Goal: Task Accomplishment & Management: Manage account settings

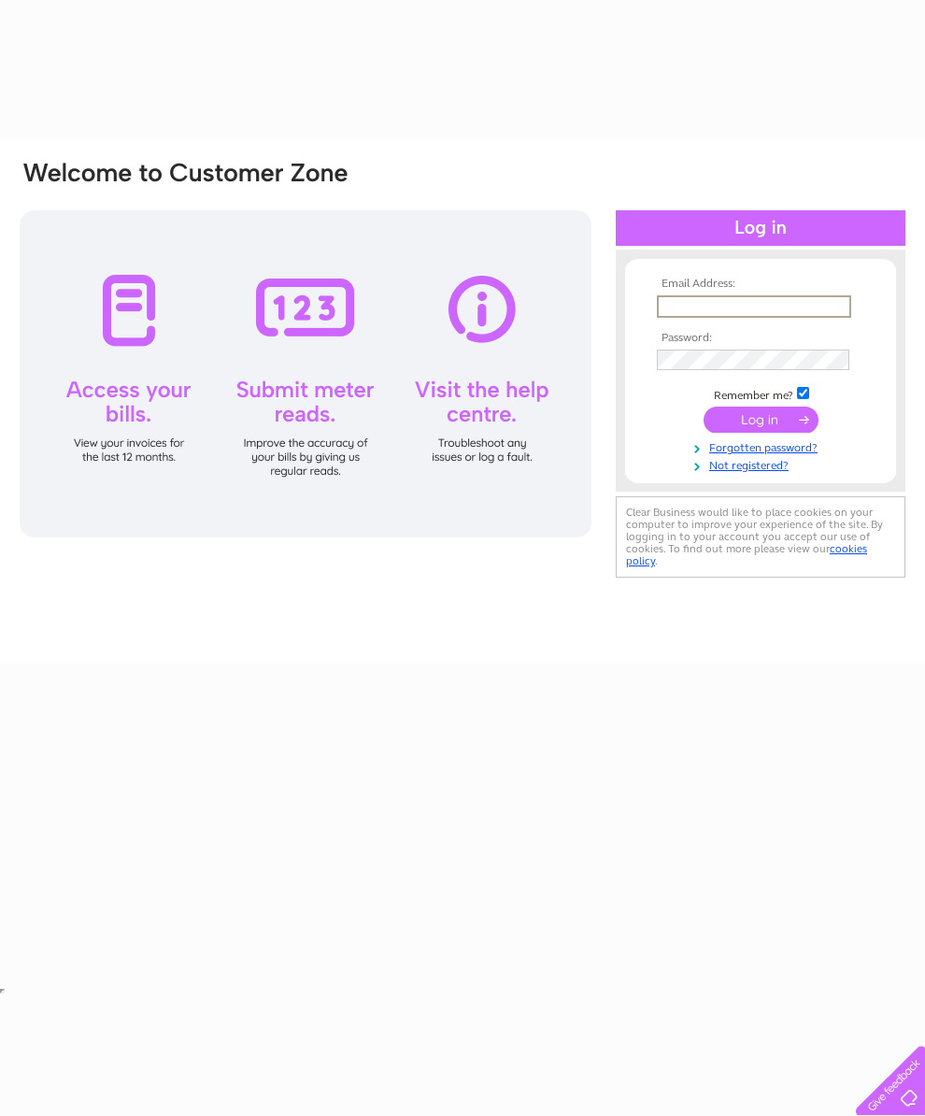
type input "maqsoodhassan319@hotmail.com"
click at [761, 428] on input "submit" at bounding box center [761, 418] width 115 height 26
click at [758, 403] on td "Remember me?" at bounding box center [760, 393] width 217 height 19
click at [748, 424] on input "submit" at bounding box center [761, 420] width 115 height 26
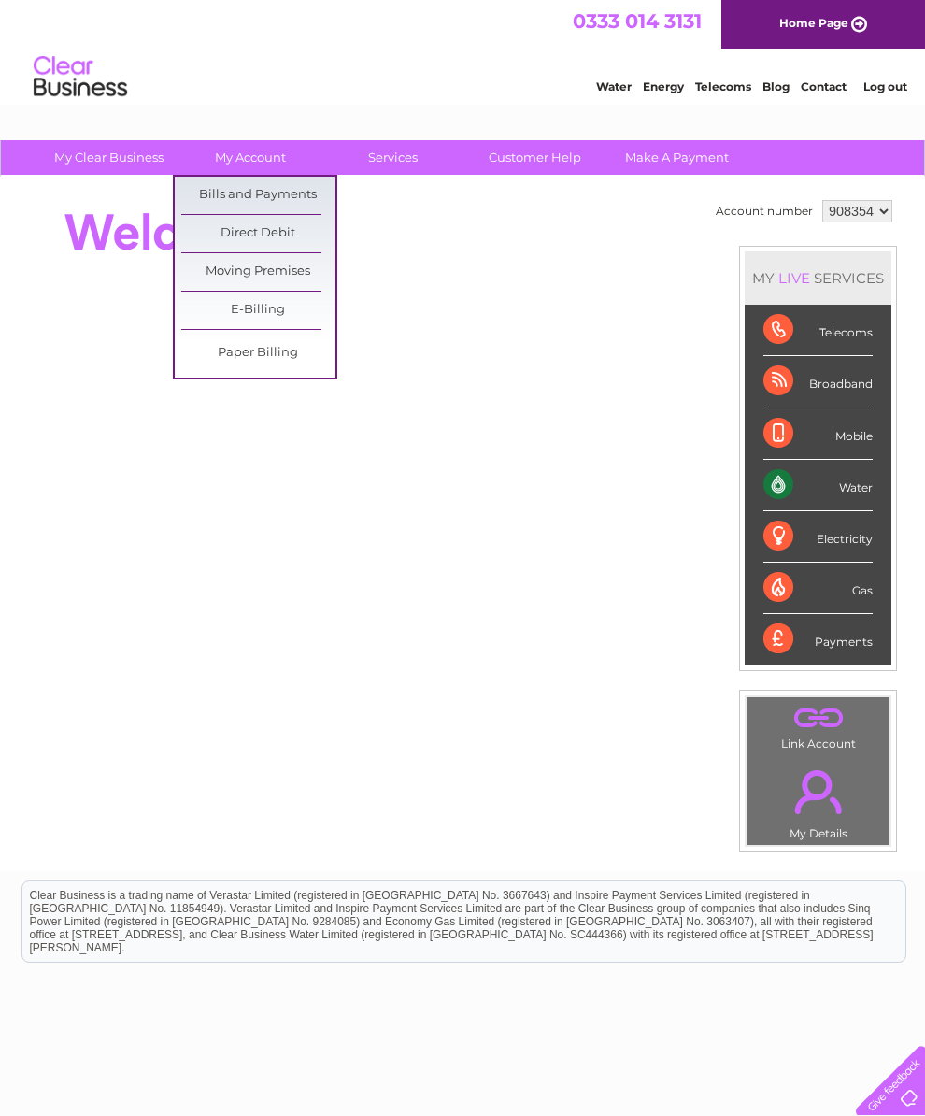
click at [224, 196] on link "Bills and Payments" at bounding box center [258, 195] width 154 height 37
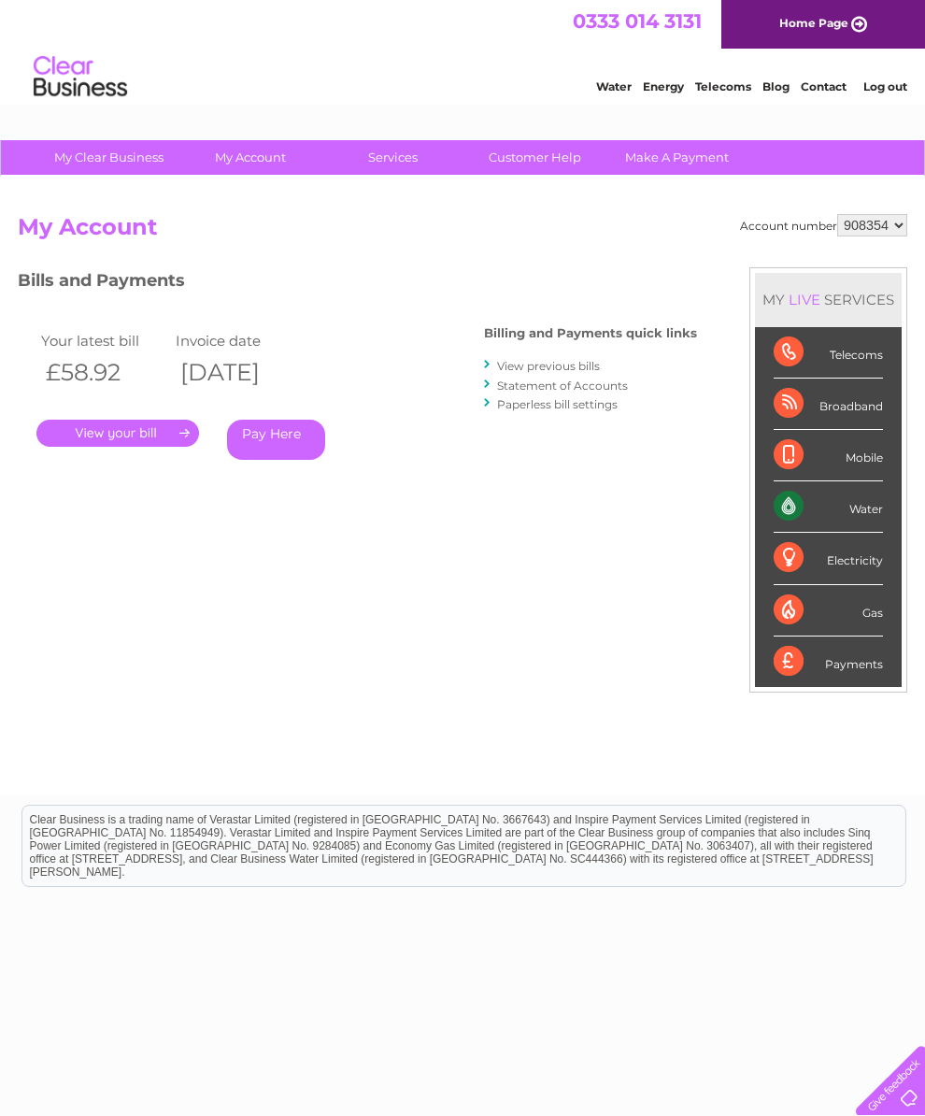
click at [95, 423] on link "." at bounding box center [117, 433] width 163 height 27
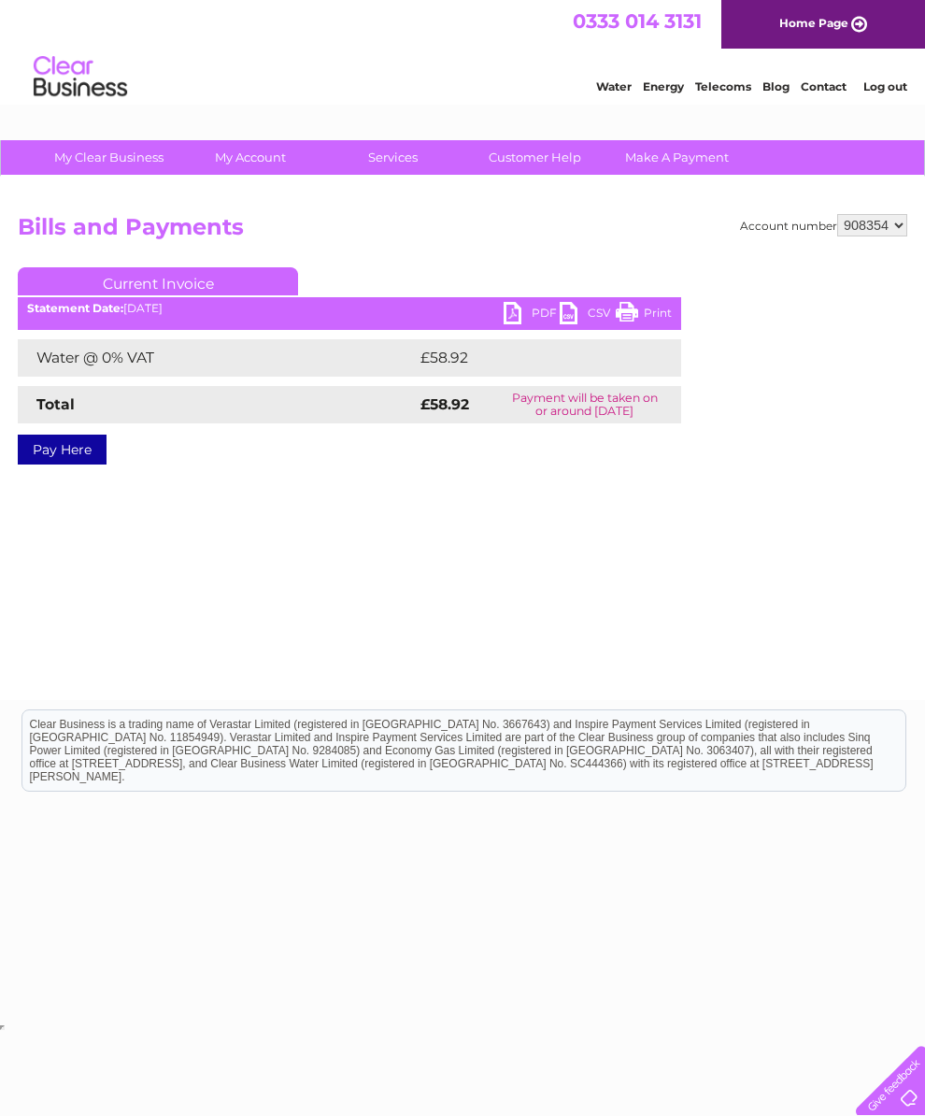
click at [529, 303] on link "PDF" at bounding box center [532, 315] width 56 height 27
